Goal: Navigation & Orientation: Find specific page/section

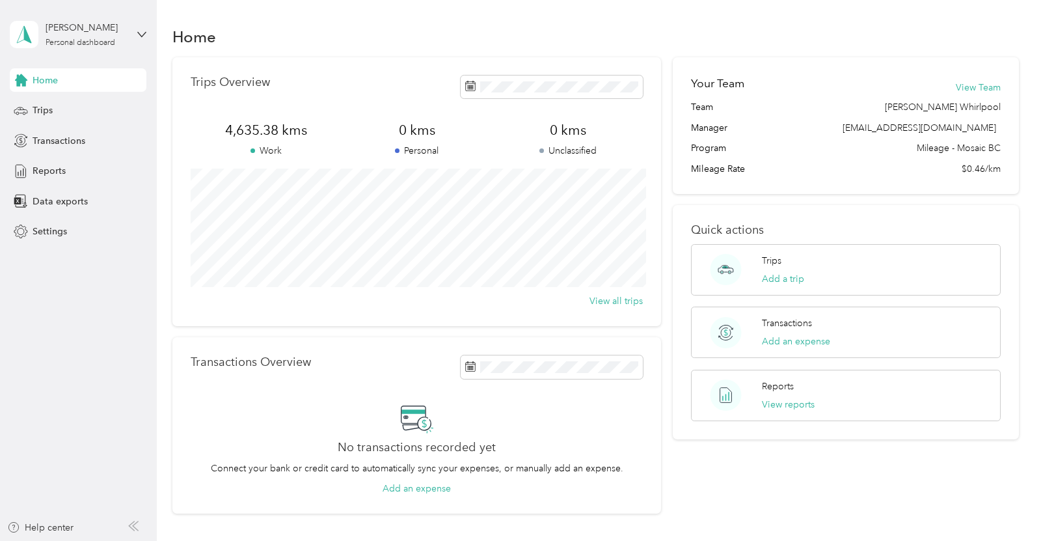
click at [117, 75] on div "Home" at bounding box center [78, 79] width 137 height 23
click at [124, 144] on div "Transactions" at bounding box center [78, 140] width 137 height 23
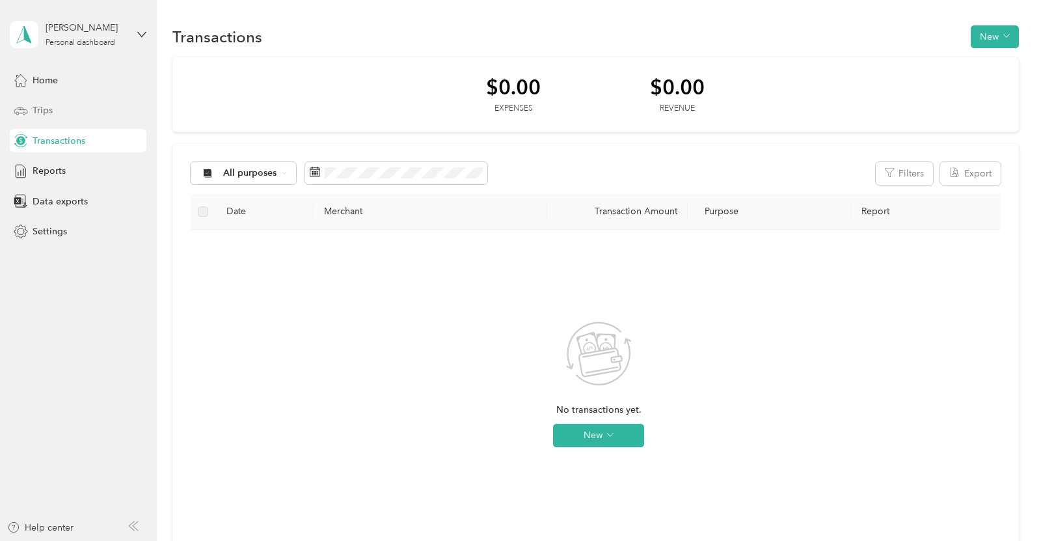
click at [31, 102] on div "Trips" at bounding box center [78, 110] width 137 height 23
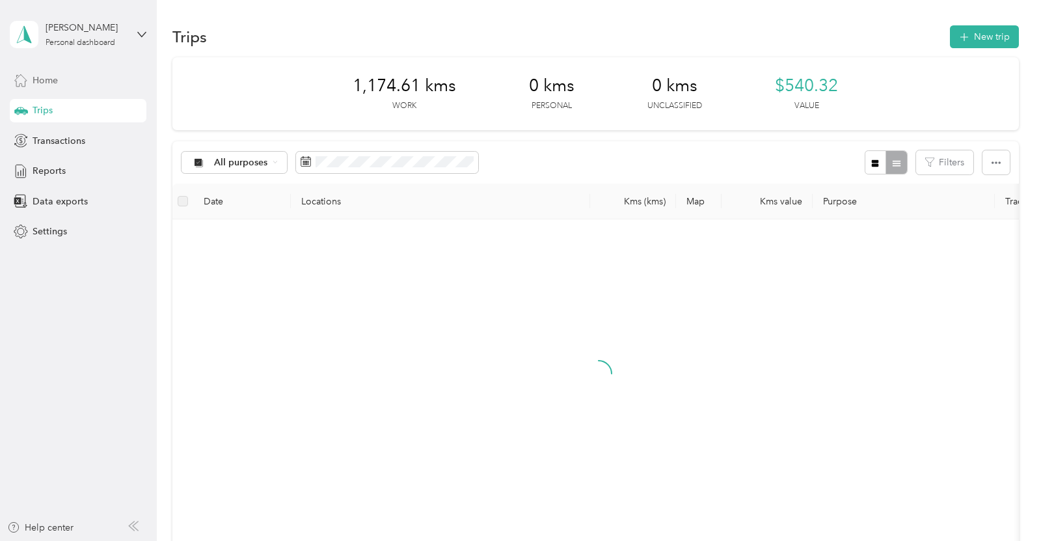
click at [36, 85] on span "Home" at bounding box center [45, 81] width 25 height 14
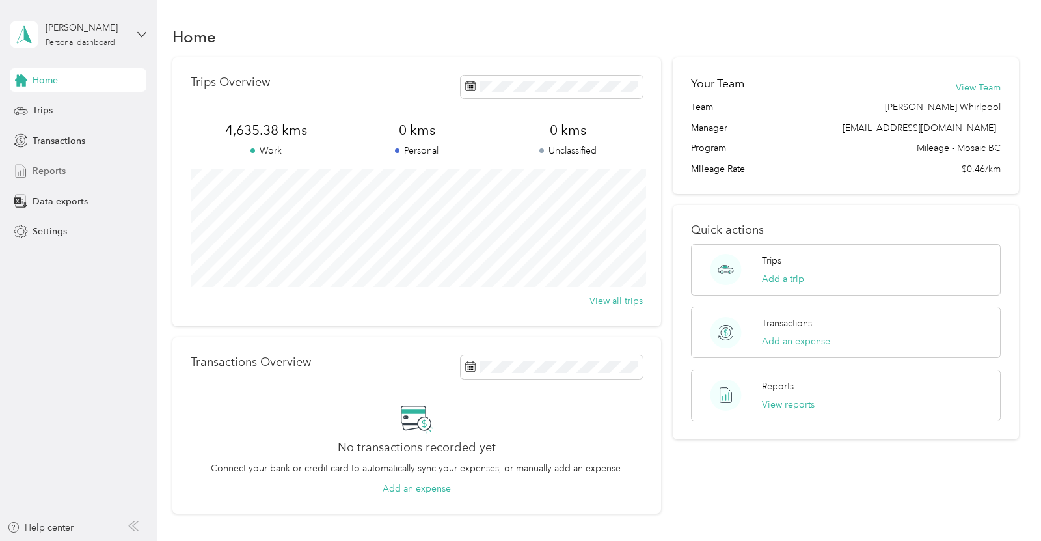
click at [34, 174] on span "Reports" at bounding box center [49, 171] width 33 height 14
